Goal: Task Accomplishment & Management: Manage account settings

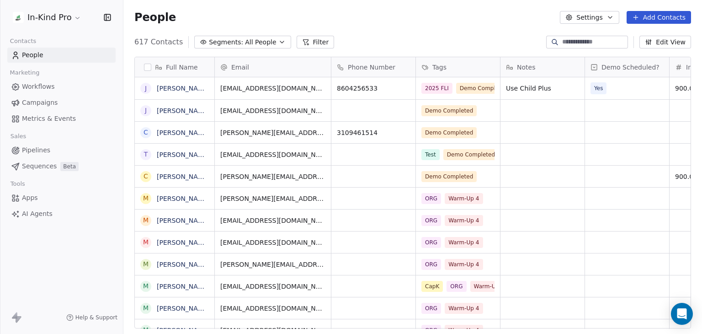
click at [279, 45] on icon "button" at bounding box center [282, 41] width 7 height 7
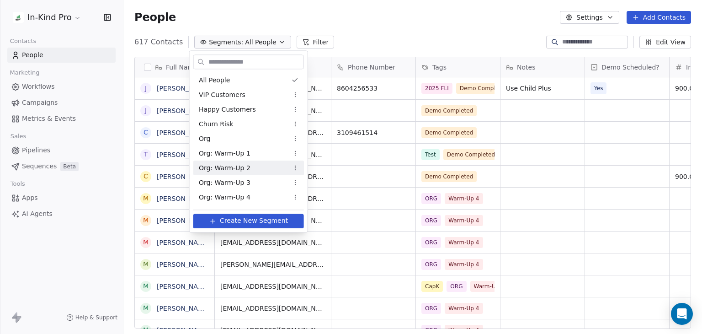
scroll to position [72, 0]
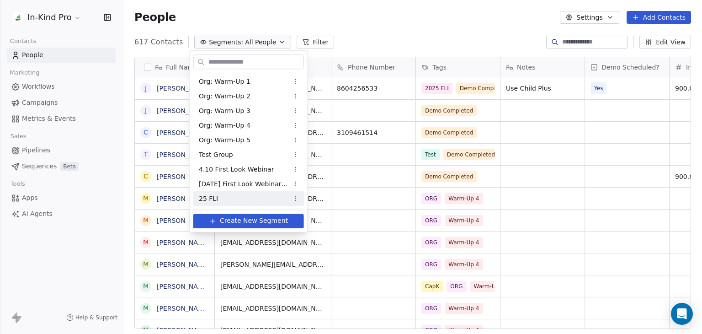
click at [240, 200] on div "25 FLI" at bounding box center [248, 198] width 111 height 15
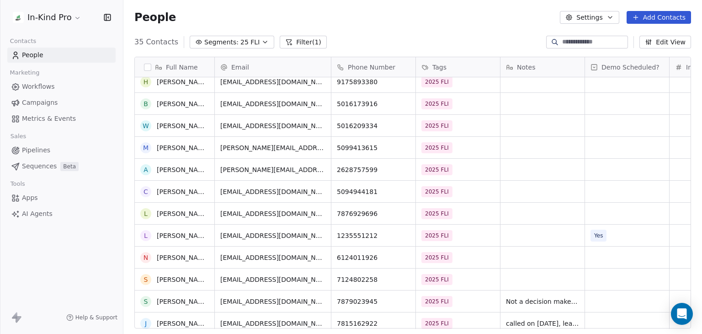
scroll to position [426, 0]
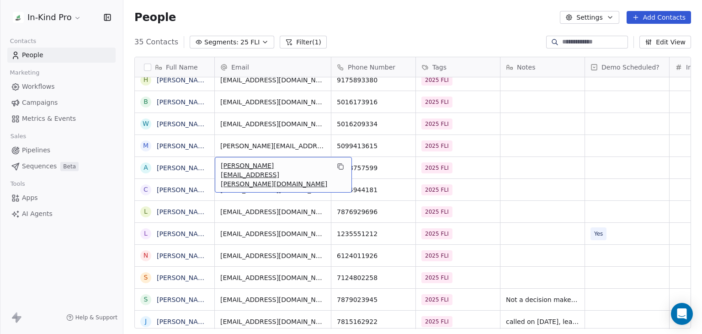
drag, startPoint x: 306, startPoint y: 167, endPoint x: 209, endPoint y: 165, distance: 96.1
click at [337, 167] on icon "grid" at bounding box center [340, 166] width 7 height 7
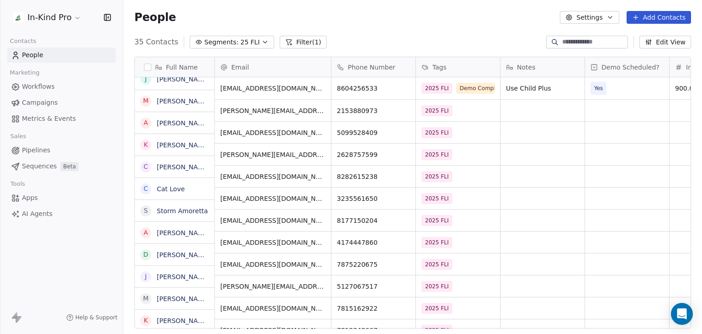
scroll to position [0, 0]
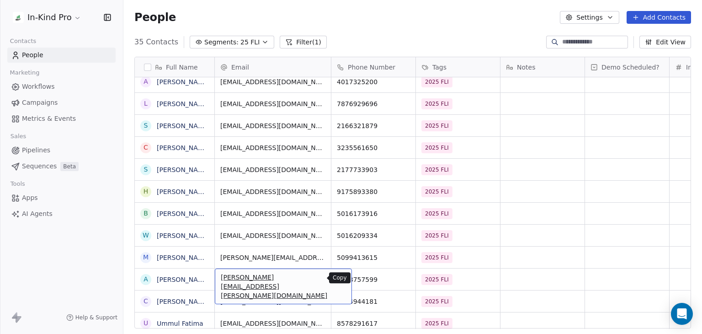
click at [337, 279] on icon "grid" at bounding box center [340, 277] width 7 height 7
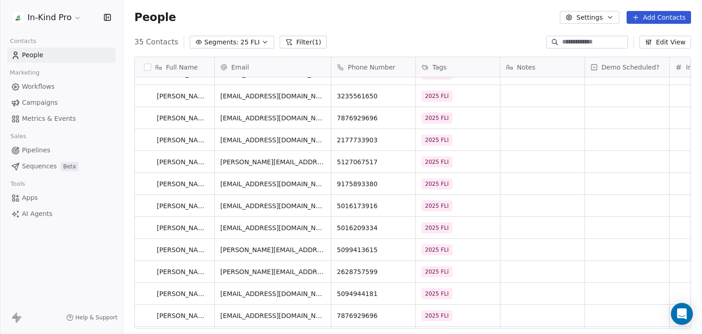
scroll to position [322, 0]
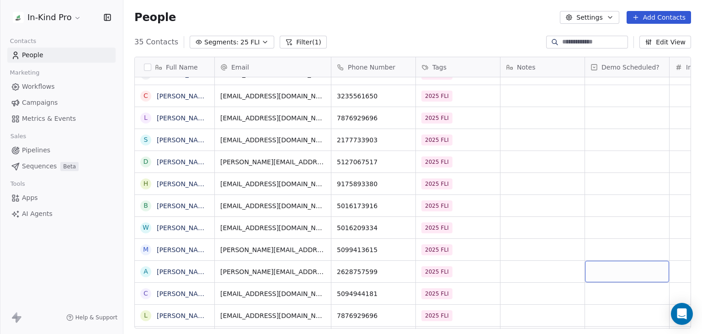
click at [605, 266] on div "grid" at bounding box center [627, 271] width 84 height 21
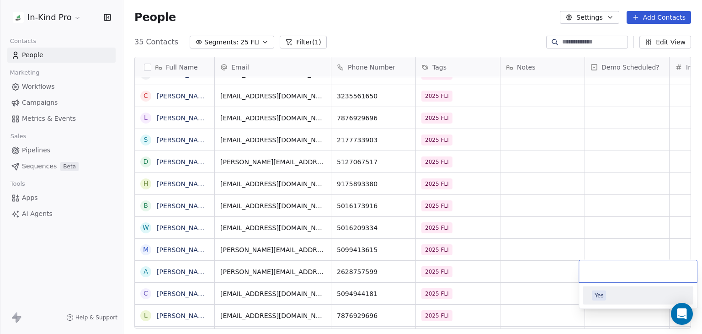
click at [604, 292] on span "Yes" at bounding box center [599, 295] width 14 height 10
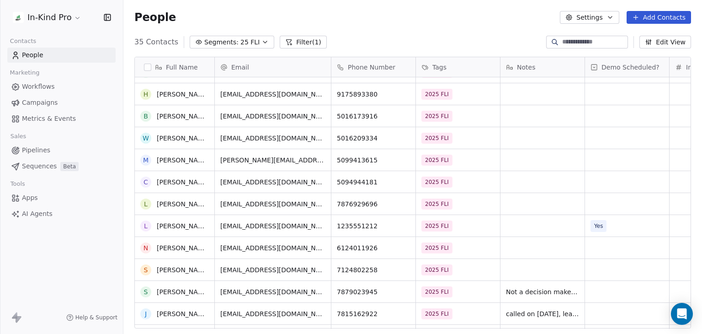
scroll to position [457, 0]
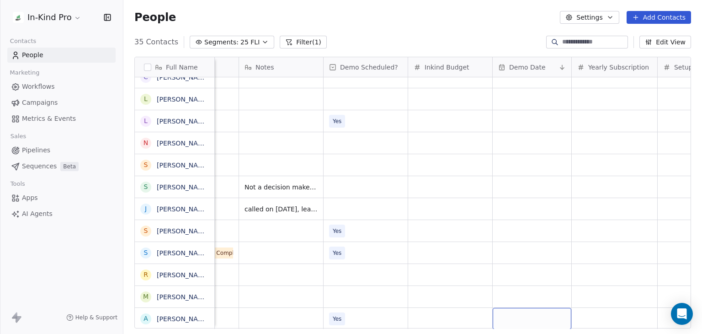
click at [526, 310] on div "grid" at bounding box center [532, 318] width 79 height 21
click at [547, 308] on div "grid" at bounding box center [532, 318] width 79 height 21
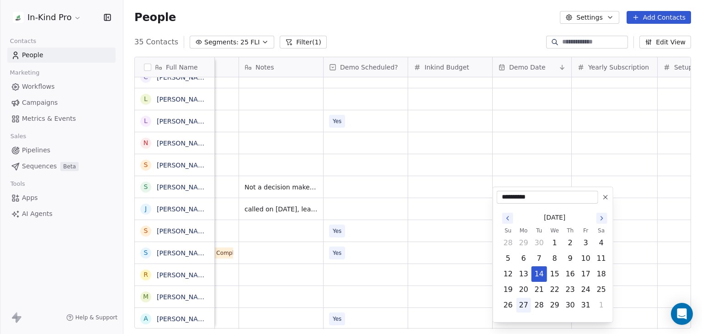
click at [523, 304] on button "27" at bounding box center [524, 305] width 15 height 15
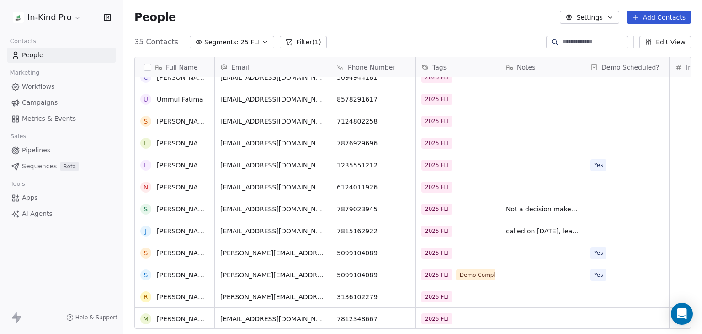
scroll to position [504, 0]
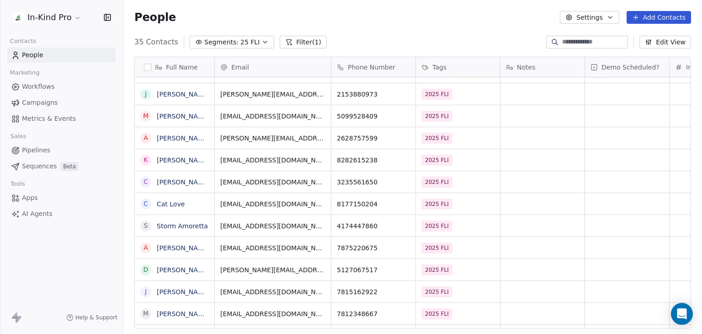
click at [478, 136] on div "2025 FLI" at bounding box center [458, 137] width 84 height 21
click at [456, 130] on div "2025 FLI" at bounding box center [458, 137] width 84 height 21
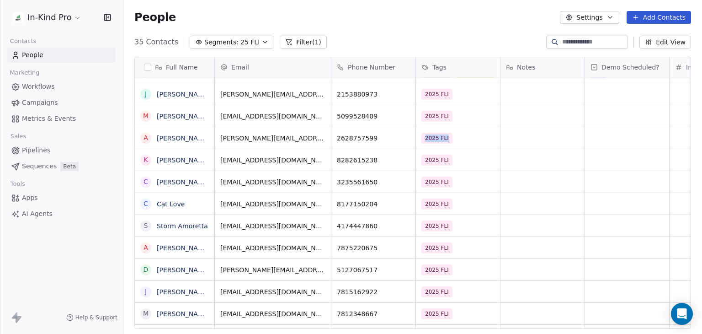
click at [456, 130] on div "2025 FLI" at bounding box center [458, 137] width 84 height 21
click at [467, 130] on div "2025 FLI" at bounding box center [458, 137] width 84 height 21
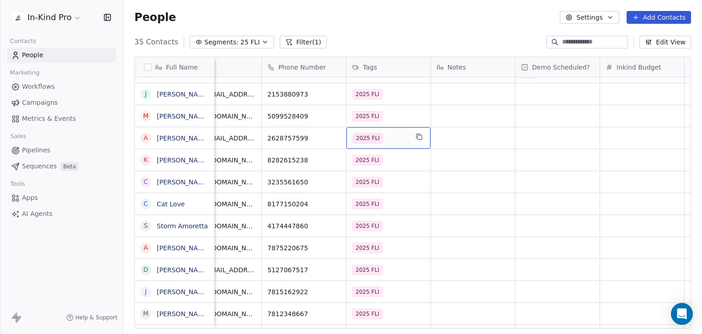
click at [370, 133] on span "2025 FLI" at bounding box center [368, 138] width 31 height 11
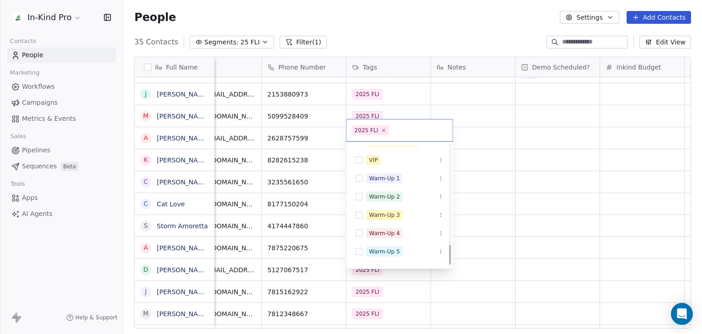
scroll to position [630, 0]
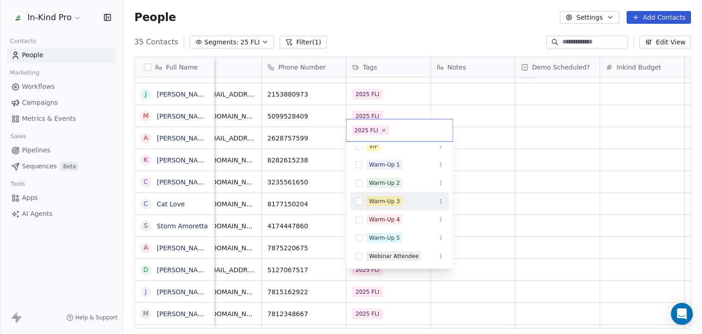
click at [478, 130] on html "In-Kind Pro Contacts People Marketing Workflows Campaigns Metrics & Events Sale…" at bounding box center [351, 167] width 702 height 334
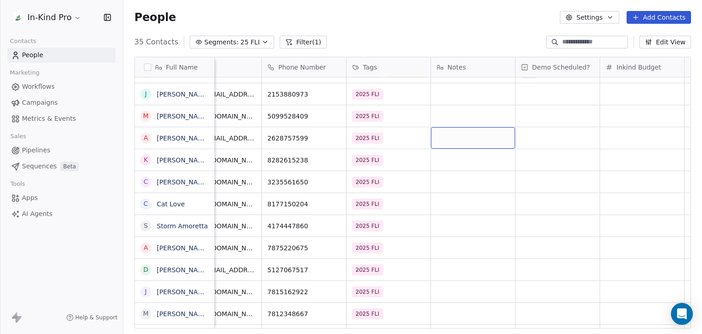
click at [478, 130] on div "grid" at bounding box center [473, 137] width 84 height 21
click at [479, 127] on div "grid" at bounding box center [473, 137] width 84 height 21
type textarea "**"
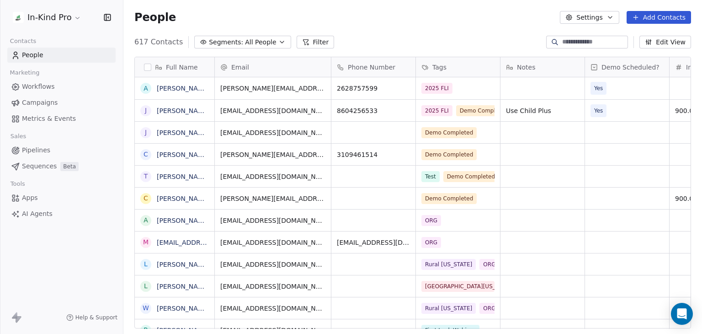
scroll to position [286, 572]
click at [279, 44] on icon "button" at bounding box center [282, 41] width 7 height 7
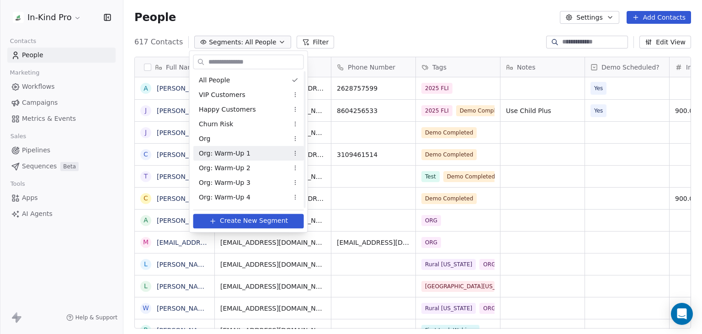
scroll to position [72, 0]
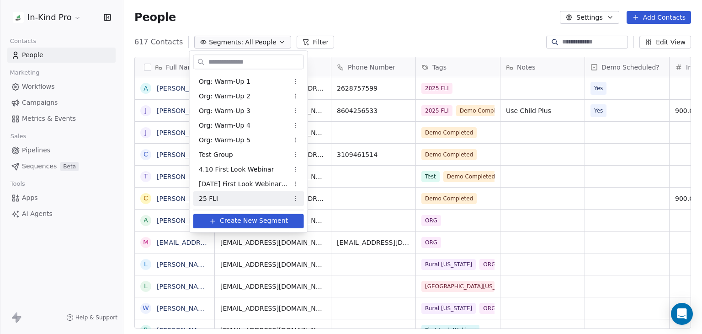
click at [260, 197] on div "25 FLI" at bounding box center [248, 198] width 111 height 15
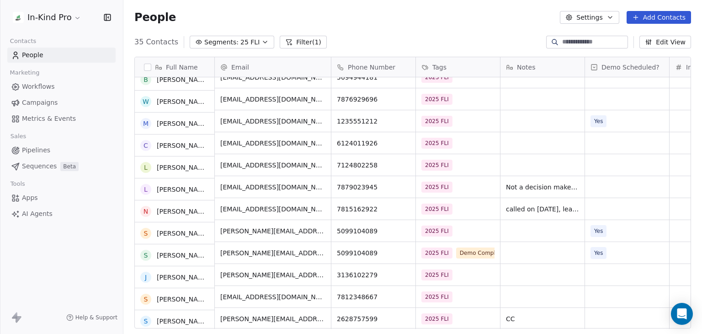
scroll to position [516, 0]
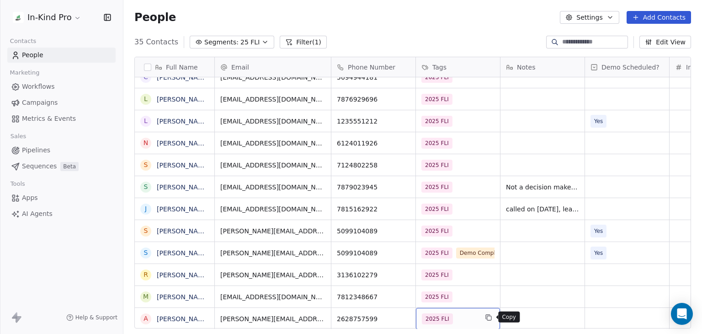
click at [489, 317] on icon "grid" at bounding box center [488, 317] width 7 height 7
click at [488, 314] on icon "grid" at bounding box center [488, 317] width 7 height 7
click at [433, 314] on span "2025 FLI" at bounding box center [437, 318] width 31 height 11
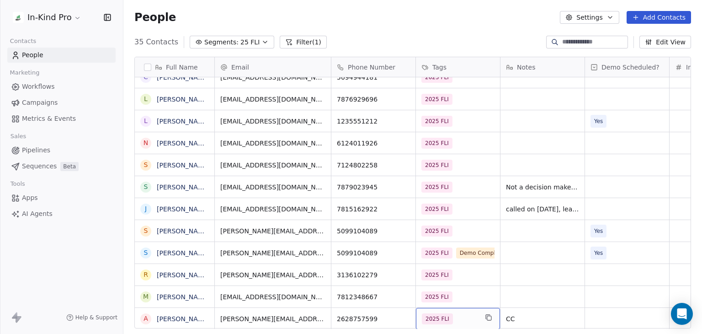
click at [433, 314] on span "2025 FLI" at bounding box center [437, 318] width 31 height 11
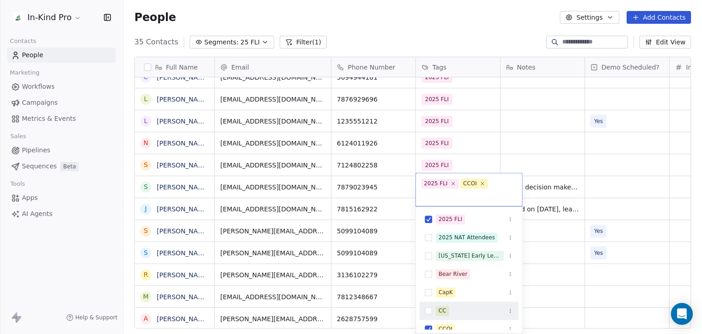
click at [431, 307] on button "Suggestions" at bounding box center [428, 310] width 7 height 7
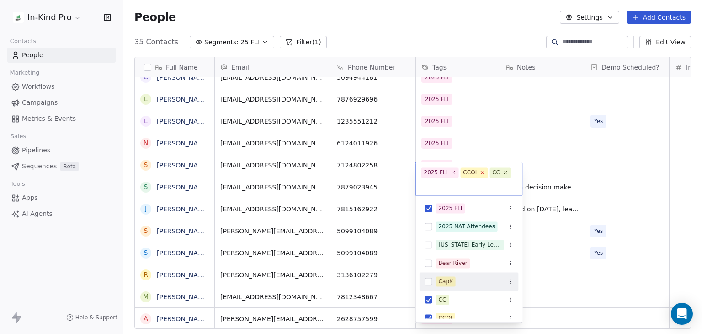
click at [481, 173] on icon at bounding box center [482, 172] width 3 height 3
click at [541, 283] on html "In-Kind Pro Contacts People Marketing Workflows Campaigns Metrics & Events Sale…" at bounding box center [351, 167] width 702 height 334
